Goal: Check status: Check status

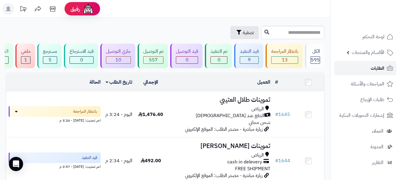
click at [369, 71] on link "الطلبات" at bounding box center [365, 68] width 62 height 14
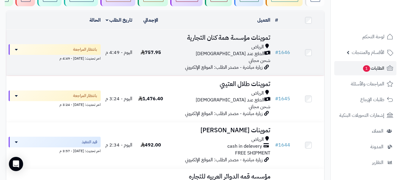
scroll to position [89, 0]
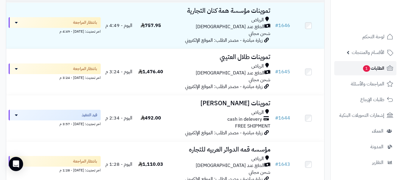
click at [363, 64] on span "الطلبات 1" at bounding box center [373, 68] width 22 height 8
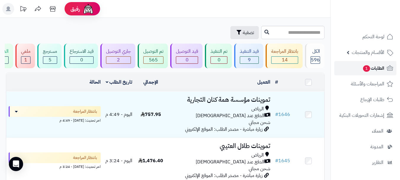
click at [372, 70] on span "الطلبات 1" at bounding box center [373, 68] width 22 height 8
click at [356, 71] on link "الطلبات 1" at bounding box center [365, 68] width 62 height 14
click at [369, 67] on span "1" at bounding box center [366, 68] width 7 height 7
click at [230, 32] on button "تصفية" at bounding box center [244, 32] width 28 height 13
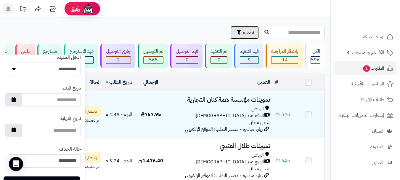
scroll to position [333, 0]
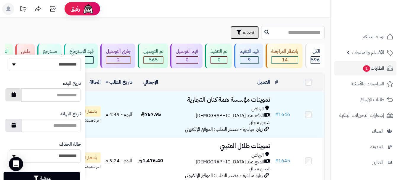
click at [21, 95] on button "button" at bounding box center [13, 94] width 17 height 13
type input "**********"
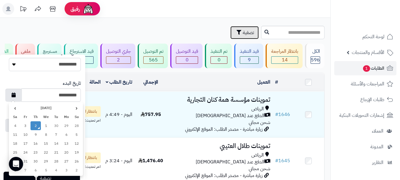
click at [36, 126] on td "2" at bounding box center [35, 125] width 10 height 9
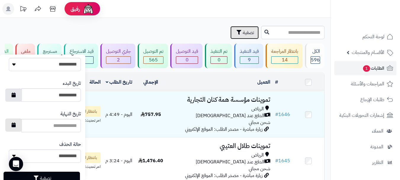
click at [16, 125] on icon "button" at bounding box center [14, 124] width 4 height 5
type input "**********"
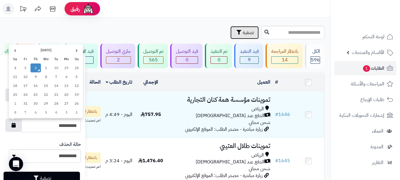
click at [35, 71] on td "2" at bounding box center [35, 67] width 10 height 9
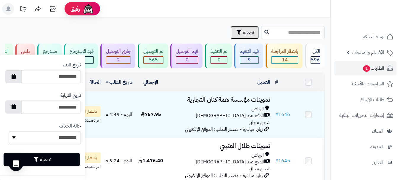
scroll to position [352, 0]
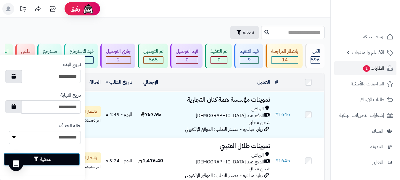
click at [53, 162] on button "تصفية" at bounding box center [42, 158] width 76 height 13
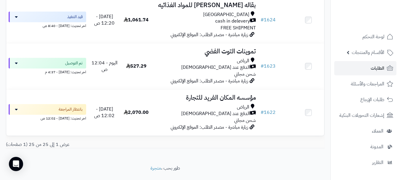
scroll to position [1133, 0]
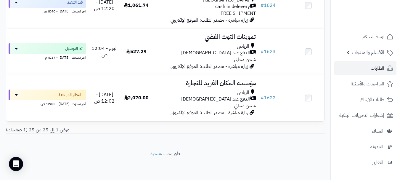
click at [231, 163] on footer "طور بحب ، متجرة" at bounding box center [165, 165] width 330 height 30
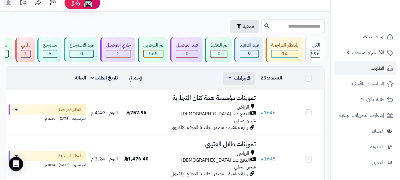
scroll to position [0, 0]
